Goal: Obtain resource: Download file/media

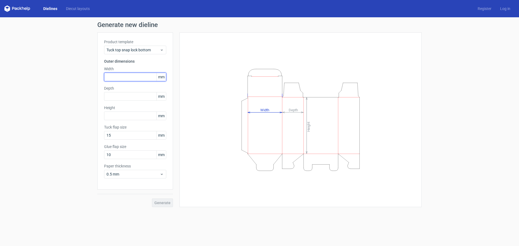
click at [112, 80] on input "text" at bounding box center [135, 77] width 62 height 9
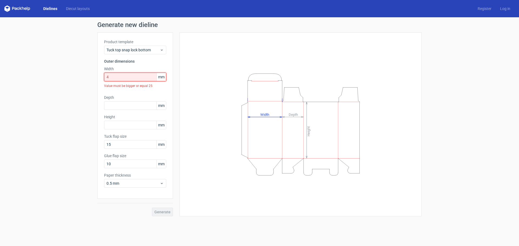
drag, startPoint x: 116, startPoint y: 79, endPoint x: 90, endPoint y: 77, distance: 26.0
click at [90, 77] on div "Generate new dieline Product template Tuck top snap lock bottom Outer dimension…" at bounding box center [259, 119] width 519 height 204
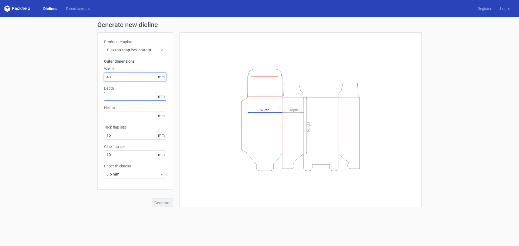
type input "43"
click at [107, 96] on input "text" at bounding box center [135, 96] width 62 height 9
type input "35"
click at [126, 115] on input "text" at bounding box center [135, 116] width 62 height 9
type input "7"
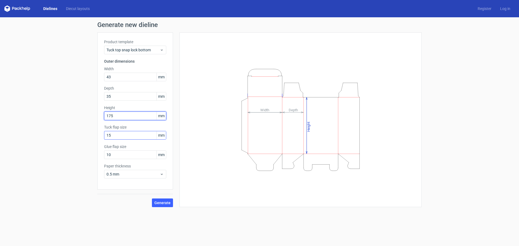
type input "175"
click at [130, 137] on input "15" at bounding box center [135, 135] width 62 height 9
click at [161, 202] on span "Generate" at bounding box center [162, 203] width 16 height 4
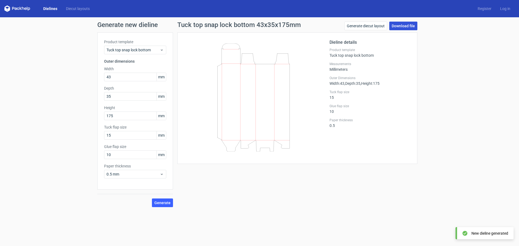
click at [414, 27] on link "Download file" at bounding box center [403, 26] width 28 height 9
click at [129, 47] on span "Tuck top snap lock bottom" at bounding box center [133, 49] width 53 height 5
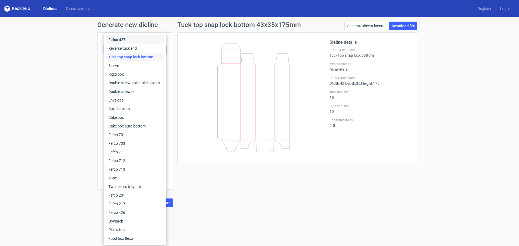
click at [125, 39] on div "Fefco 427" at bounding box center [135, 39] width 58 height 9
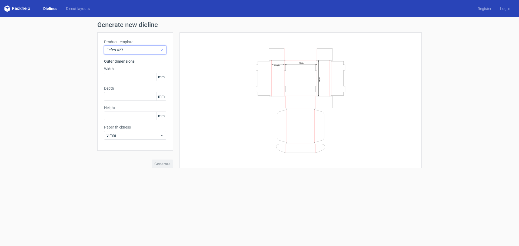
click at [130, 47] on div "Fefco 427" at bounding box center [135, 50] width 62 height 9
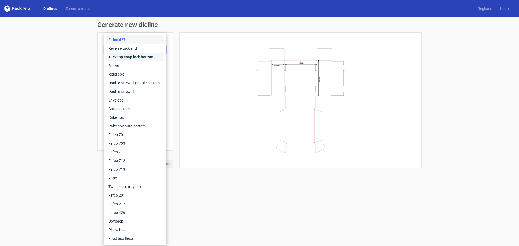
click at [126, 60] on div "Tuck top snap lock bottom" at bounding box center [135, 57] width 58 height 9
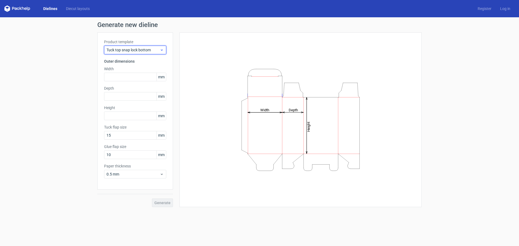
click at [129, 49] on span "Tuck top snap lock bottom" at bounding box center [133, 49] width 53 height 5
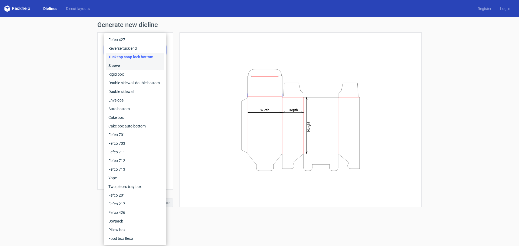
click at [128, 69] on div "Sleeve" at bounding box center [135, 65] width 58 height 9
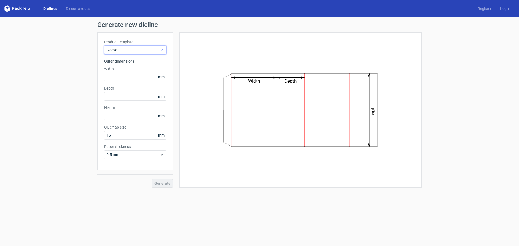
click at [132, 51] on span "Sleeve" at bounding box center [133, 49] width 53 height 5
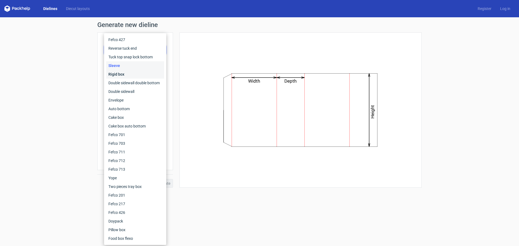
click at [128, 72] on div "Rigid box" at bounding box center [135, 74] width 58 height 9
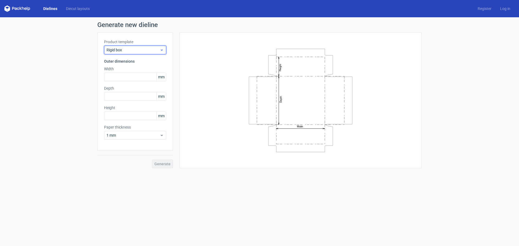
click at [128, 48] on span "Rigid box" at bounding box center [133, 49] width 53 height 5
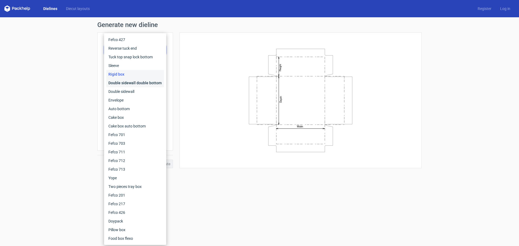
click at [127, 82] on div "Double sidewall double bottom" at bounding box center [135, 83] width 58 height 9
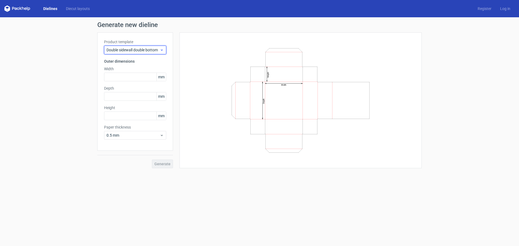
click at [129, 46] on div "Double sidewall double bottom" at bounding box center [135, 50] width 62 height 9
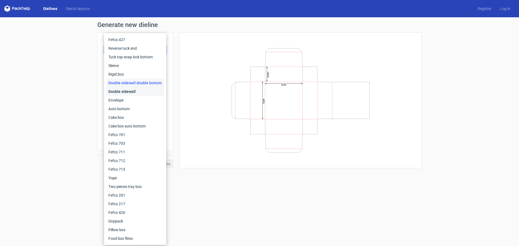
drag, startPoint x: 127, startPoint y: 92, endPoint x: 131, endPoint y: 83, distance: 9.4
click at [127, 91] on div "Double sidewall" at bounding box center [135, 91] width 58 height 9
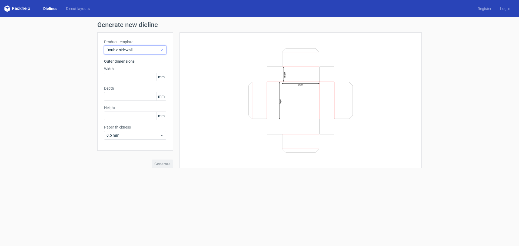
click at [137, 50] on span "Double sidewall" at bounding box center [133, 49] width 53 height 5
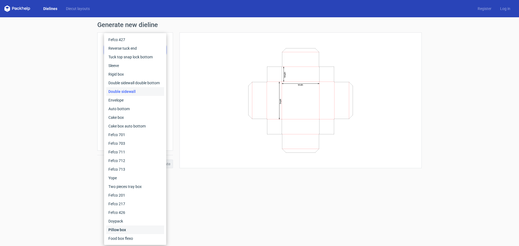
click at [121, 231] on div "Pillow box" at bounding box center [135, 230] width 58 height 9
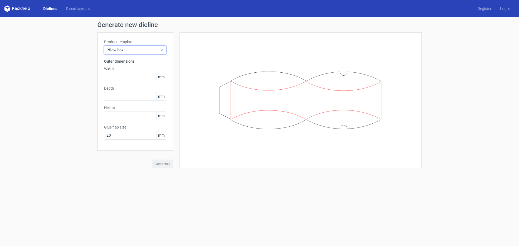
click at [129, 52] on span "Pillow box" at bounding box center [133, 49] width 53 height 5
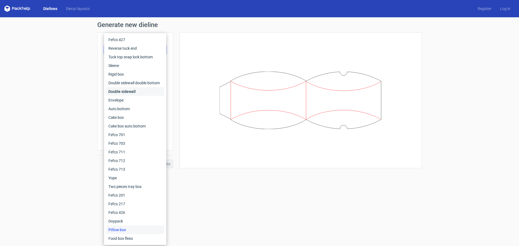
click at [123, 94] on div "Double sidewall" at bounding box center [135, 91] width 58 height 9
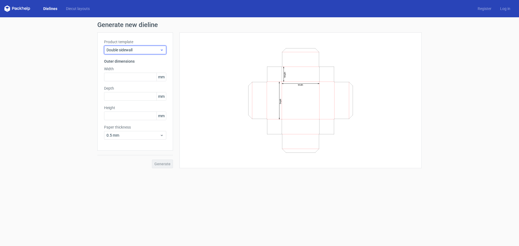
click at [121, 52] on span "Double sidewall" at bounding box center [133, 49] width 53 height 5
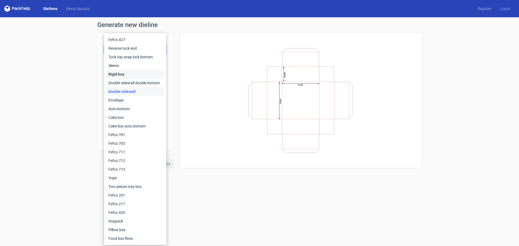
click at [118, 73] on div "Rigid box" at bounding box center [135, 74] width 58 height 9
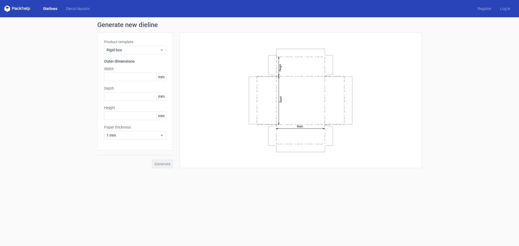
click at [133, 45] on div "Product template Rigid box" at bounding box center [135, 46] width 62 height 15
click at [132, 47] on div "Rigid box" at bounding box center [135, 50] width 62 height 9
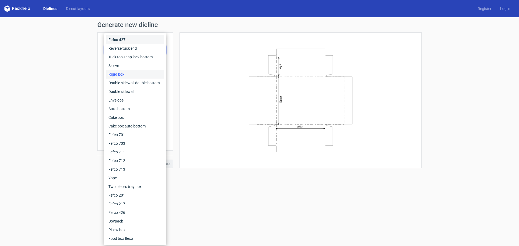
click at [129, 43] on div "Fefco 427" at bounding box center [135, 39] width 58 height 9
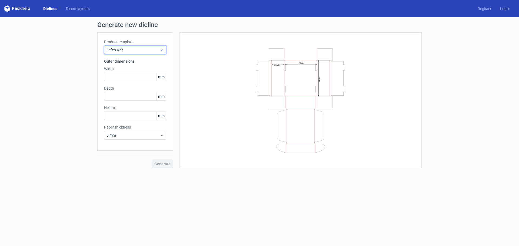
click at [128, 49] on span "Fefco 427" at bounding box center [133, 49] width 53 height 5
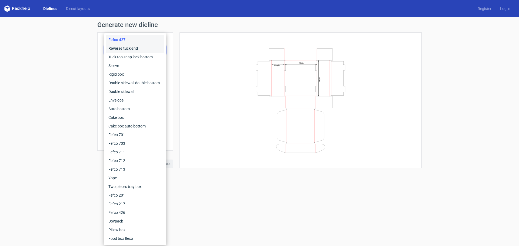
click at [125, 51] on div "Reverse tuck end" at bounding box center [135, 48] width 58 height 9
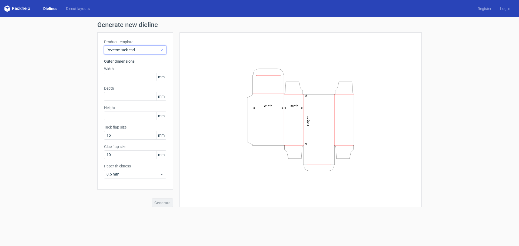
click at [126, 47] on span "Reverse tuck end" at bounding box center [133, 49] width 53 height 5
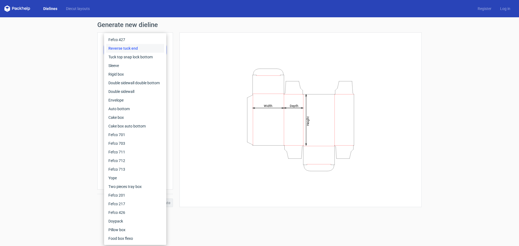
click at [126, 47] on div "Reverse tuck end" at bounding box center [135, 48] width 58 height 9
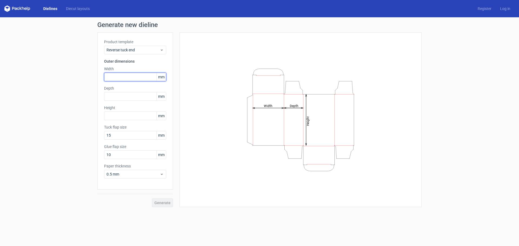
click at [109, 78] on input "text" at bounding box center [135, 77] width 62 height 9
type input "43"
type input "35"
type input "175"
click at [152, 199] on button "Generate" at bounding box center [162, 203] width 21 height 9
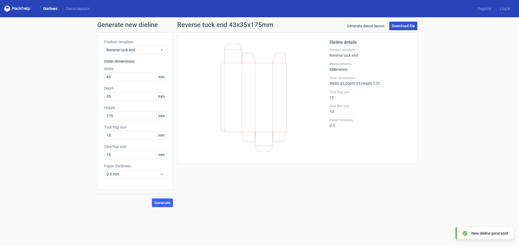
click at [395, 25] on link "Download file" at bounding box center [403, 26] width 28 height 9
